Goal: Task Accomplishment & Management: Use online tool/utility

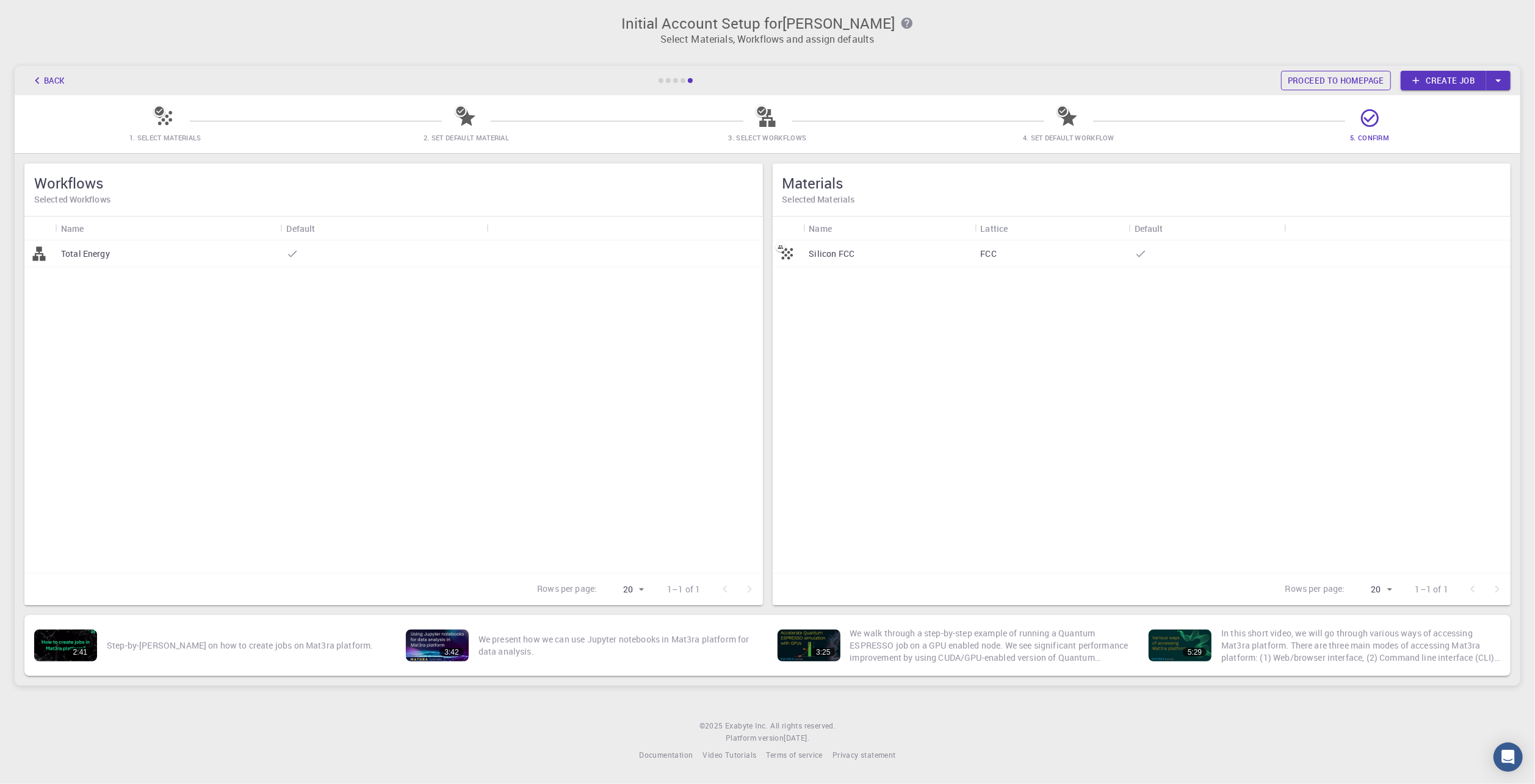
click at [1326, 78] on link "Proceed to homepage" at bounding box center [1336, 80] width 110 height 19
click at [1440, 78] on link "Create job" at bounding box center [1444, 80] width 85 height 19
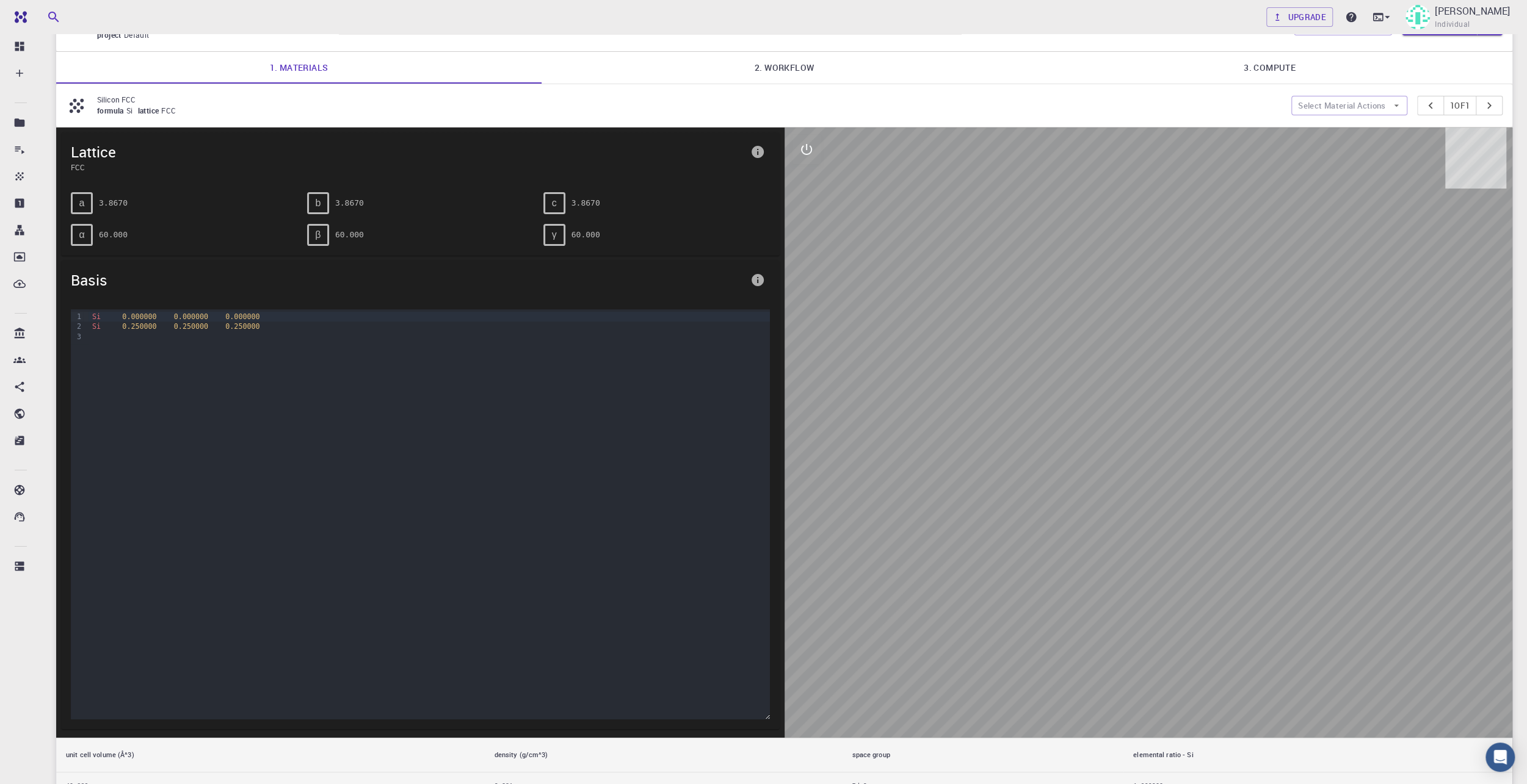
scroll to position [122, 0]
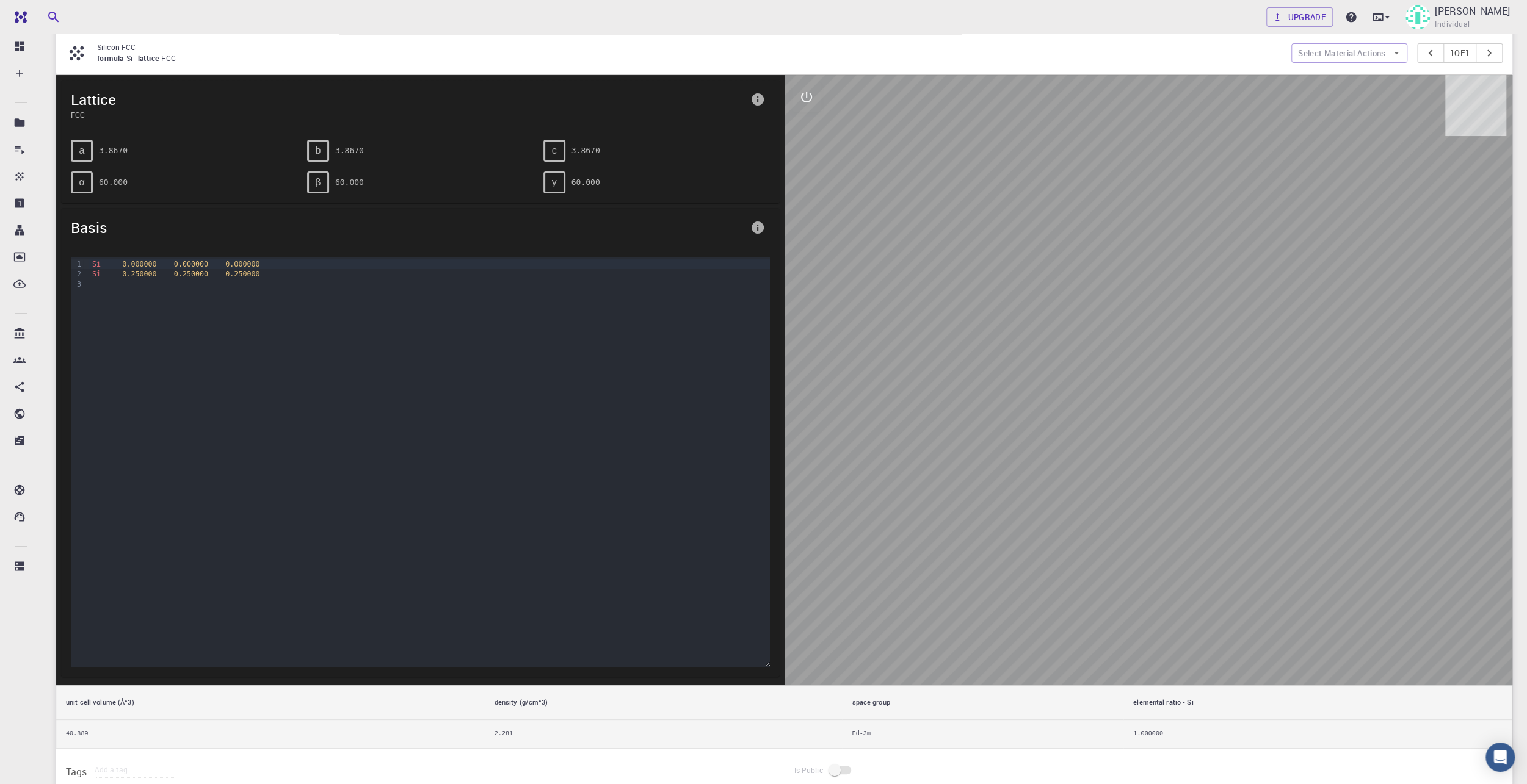
click at [85, 100] on span "Lattice" at bounding box center [407, 99] width 675 height 19
click at [1315, 50] on button "Select Material Actions" at bounding box center [1349, 53] width 116 height 19
click at [1354, 98] on span "Remove material" at bounding box center [1356, 97] width 75 height 13
click at [1347, 50] on button "Select Material Actions" at bounding box center [1349, 53] width 116 height 19
click at [1348, 86] on li "Add materials" at bounding box center [1345, 77] width 116 height 19
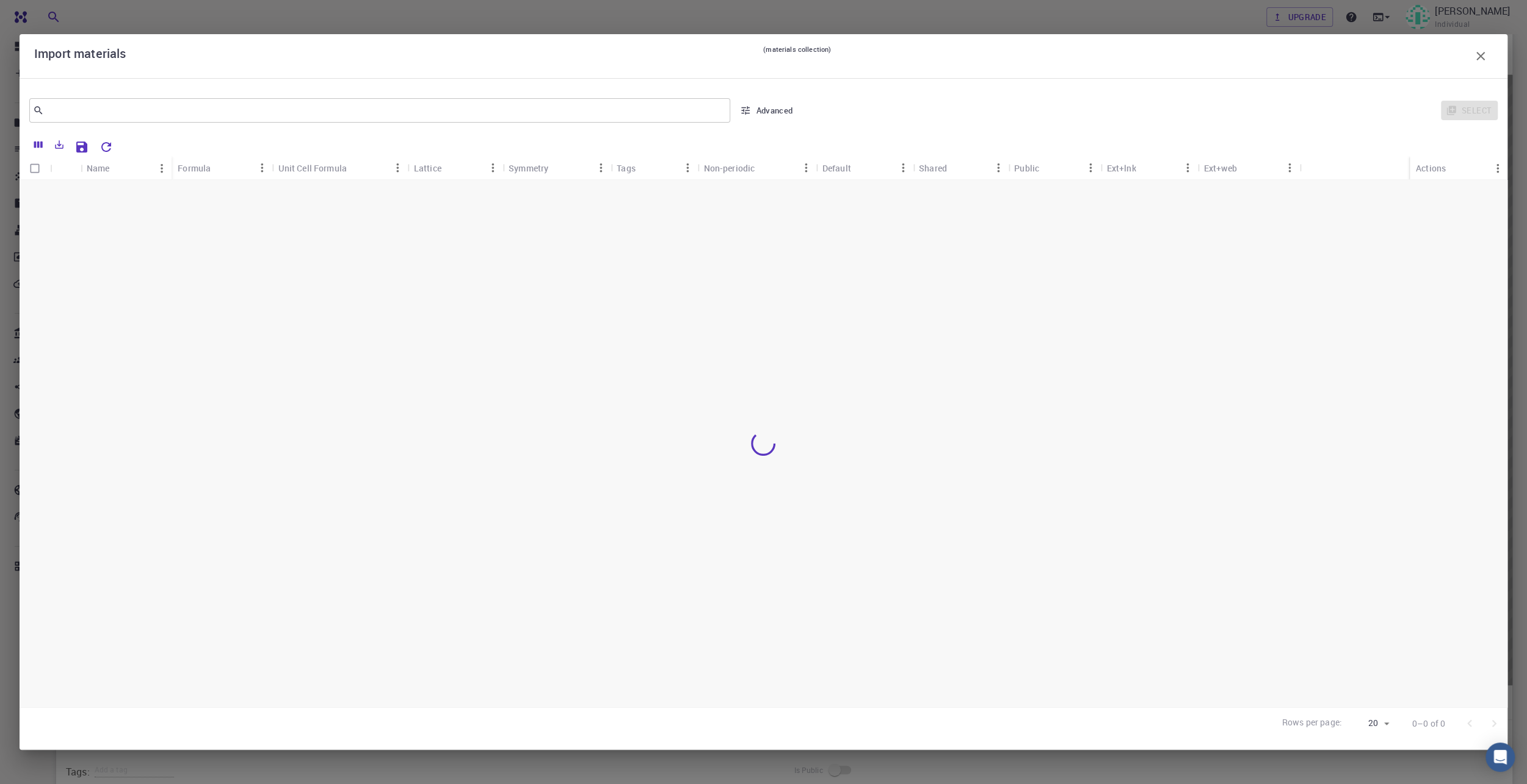
click at [479, 126] on div "​ Advanced Select" at bounding box center [763, 111] width 1488 height 44
click at [329, 113] on input "text" at bounding box center [375, 111] width 662 height 17
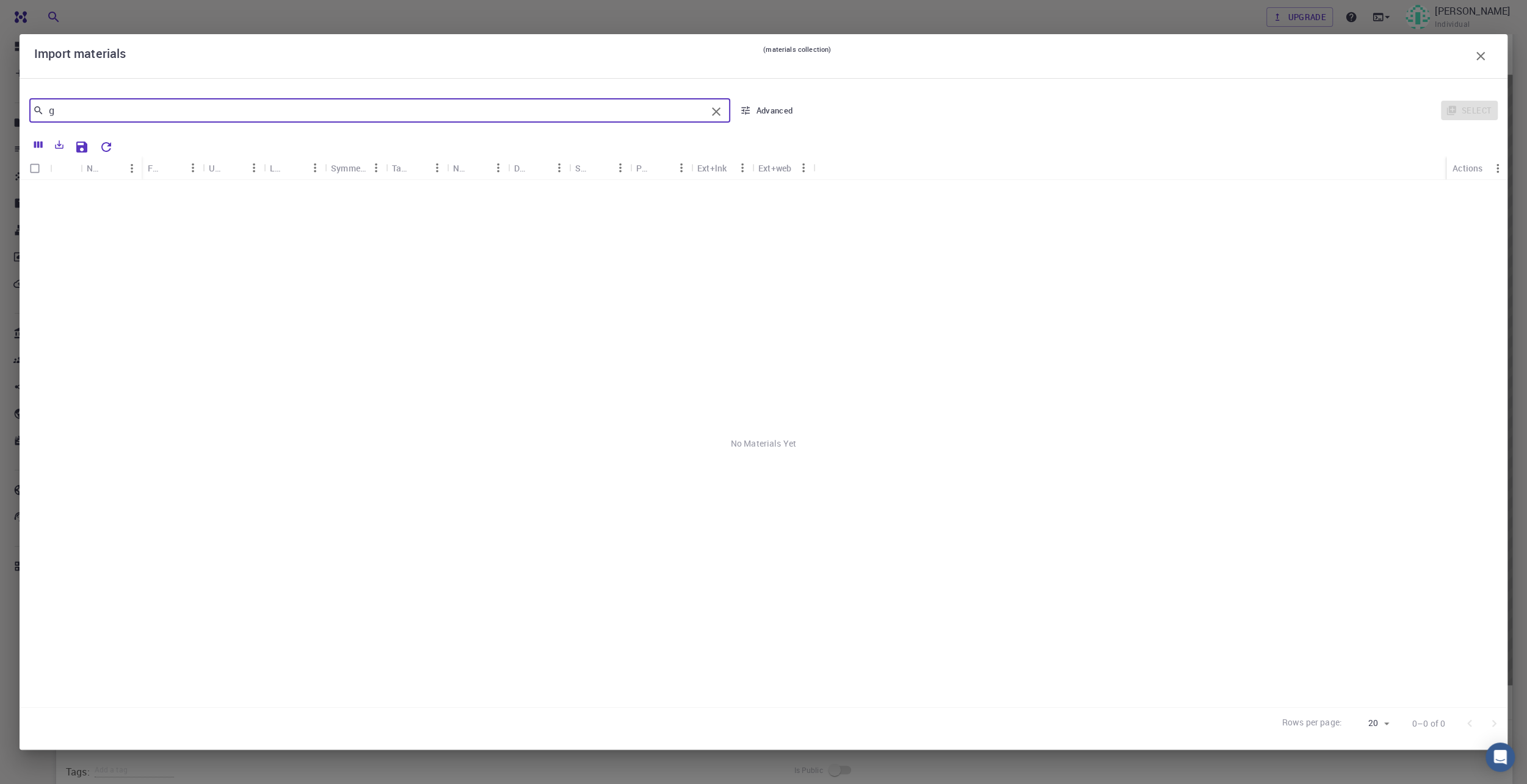
type input "g"
click at [784, 168] on div "Ext+web" at bounding box center [774, 168] width 33 height 23
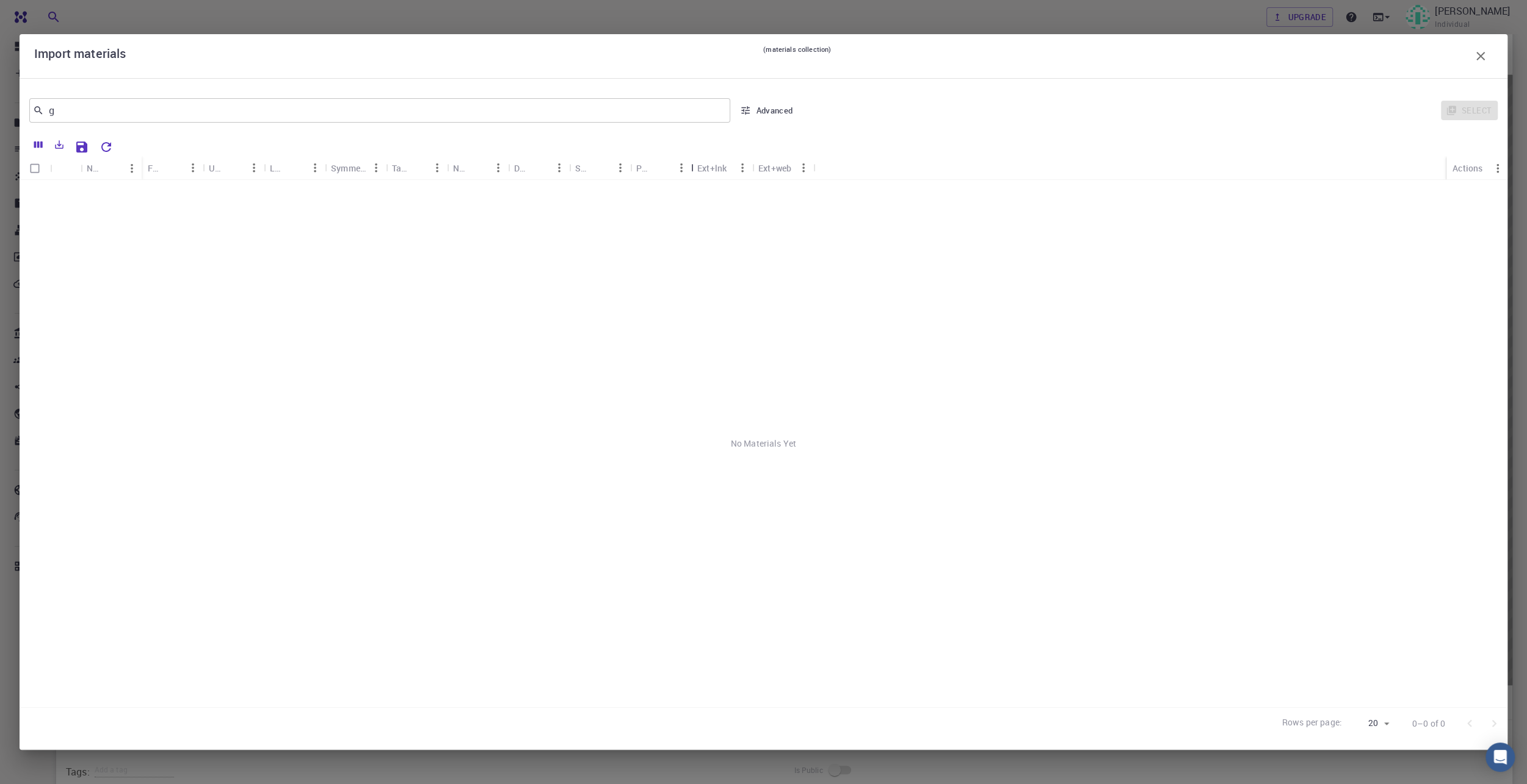
click at [698, 169] on div "Public" at bounding box center [692, 168] width 13 height 23
click at [766, 167] on div "Ext+web" at bounding box center [774, 168] width 33 height 23
click at [1485, 53] on icon "button" at bounding box center [1480, 55] width 14 height 14
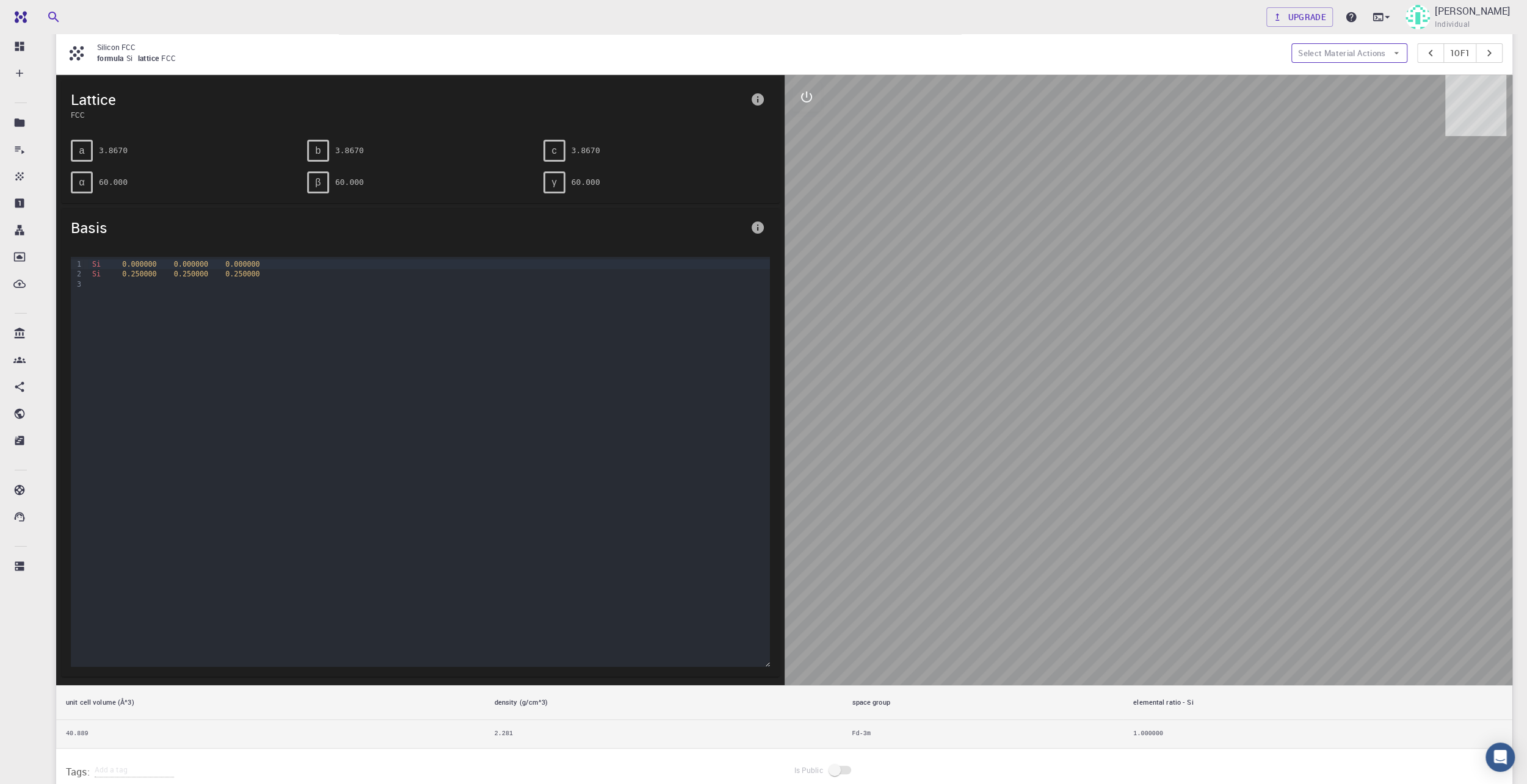
click at [1338, 50] on button "Select Material Actions" at bounding box center [1349, 53] width 116 height 19
drag, startPoint x: 1142, startPoint y: 44, endPoint x: 789, endPoint y: 24, distance: 353.6
click at [1141, 44] on p "Silicon FCC" at bounding box center [689, 47] width 1184 height 11
